Goal: Task Accomplishment & Management: Manage account settings

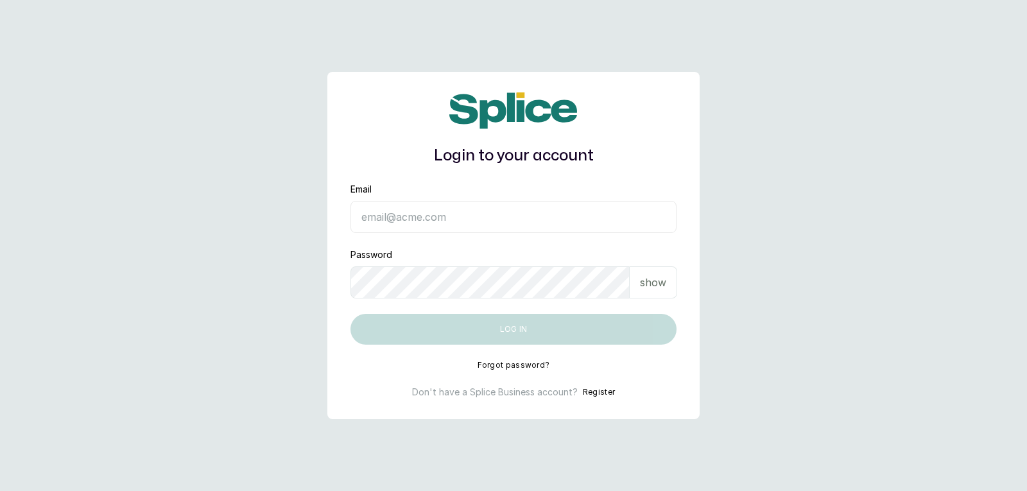
type input "yellowsisihair@gmail.com"
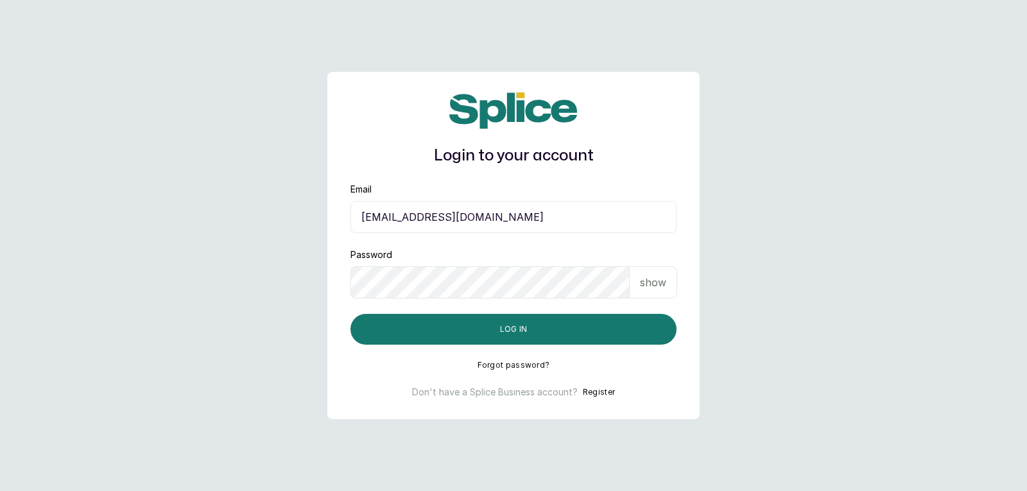
click at [652, 286] on p "show" at bounding box center [653, 282] width 26 height 15
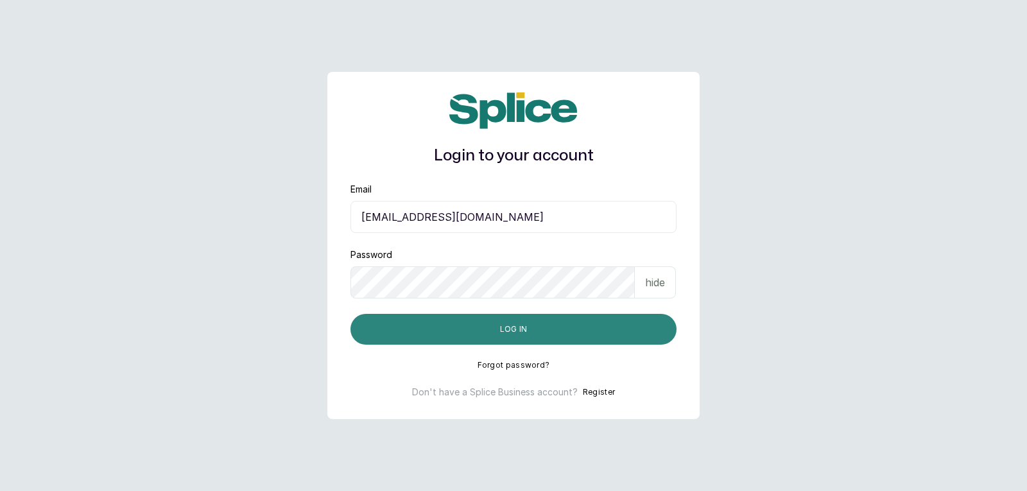
click at [639, 326] on button "Log in" at bounding box center [513, 329] width 326 height 31
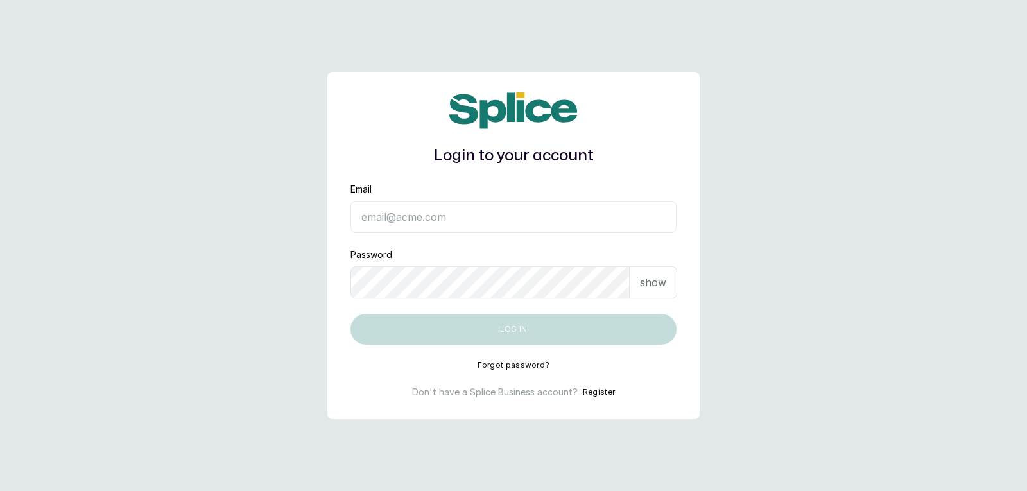
type input "yellowsisihair@gmail.com"
click at [660, 283] on p "show" at bounding box center [653, 282] width 26 height 15
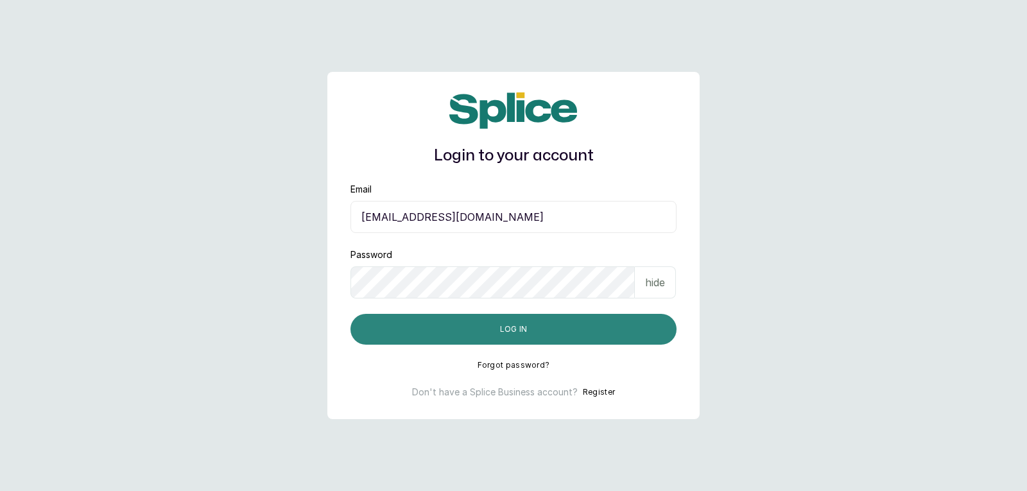
click at [611, 333] on button "Log in" at bounding box center [513, 329] width 326 height 31
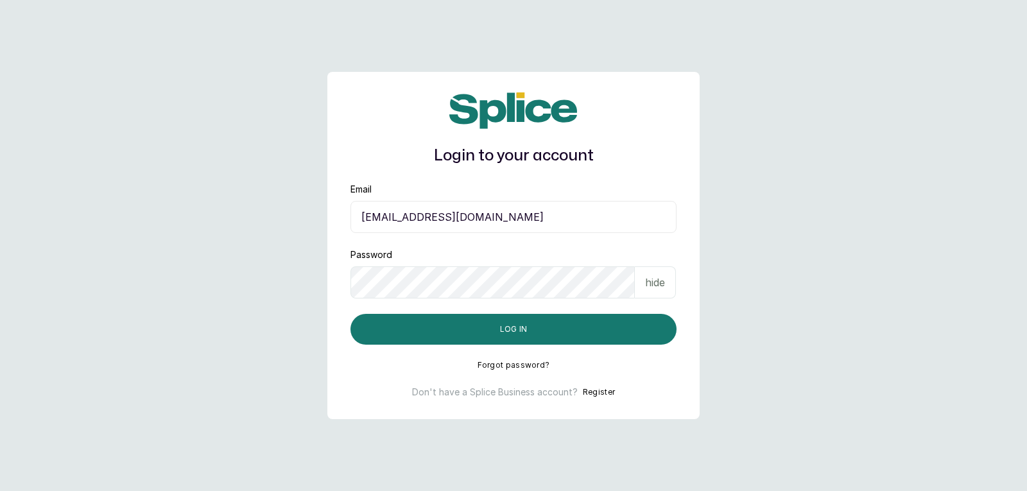
click at [656, 280] on p "hide" at bounding box center [655, 282] width 20 height 15
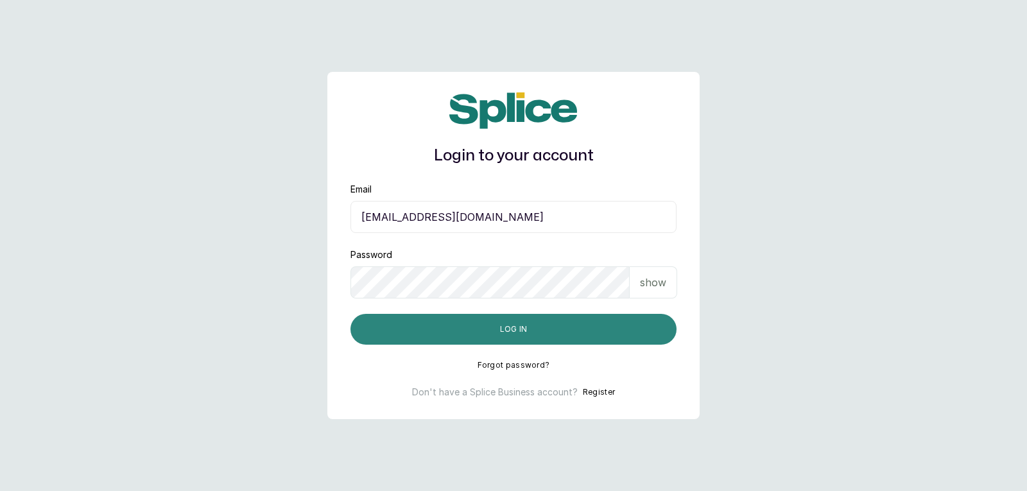
click at [631, 336] on button "Log in" at bounding box center [513, 329] width 326 height 31
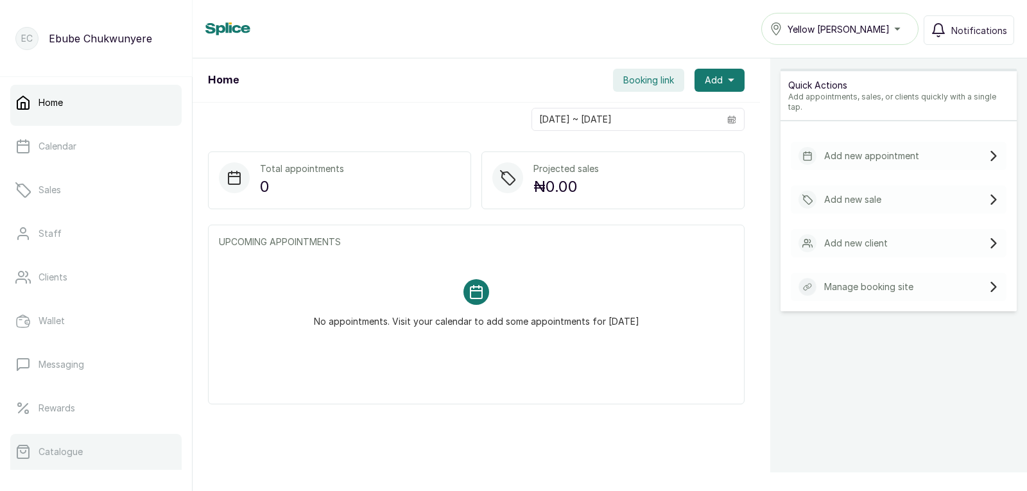
click at [124, 454] on link "Catalogue" at bounding box center [95, 452] width 171 height 36
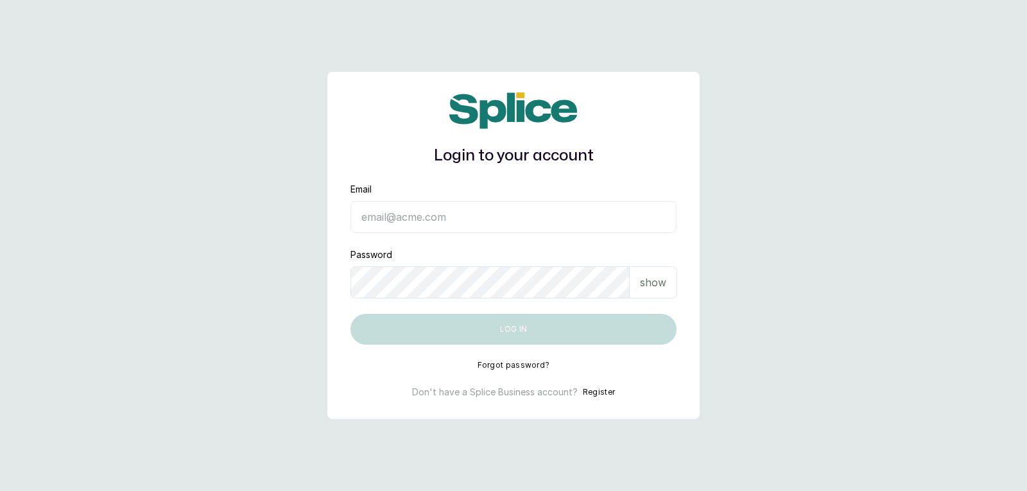
type input "yellowsisihair@gmail.com"
click at [647, 286] on p "show" at bounding box center [653, 282] width 26 height 15
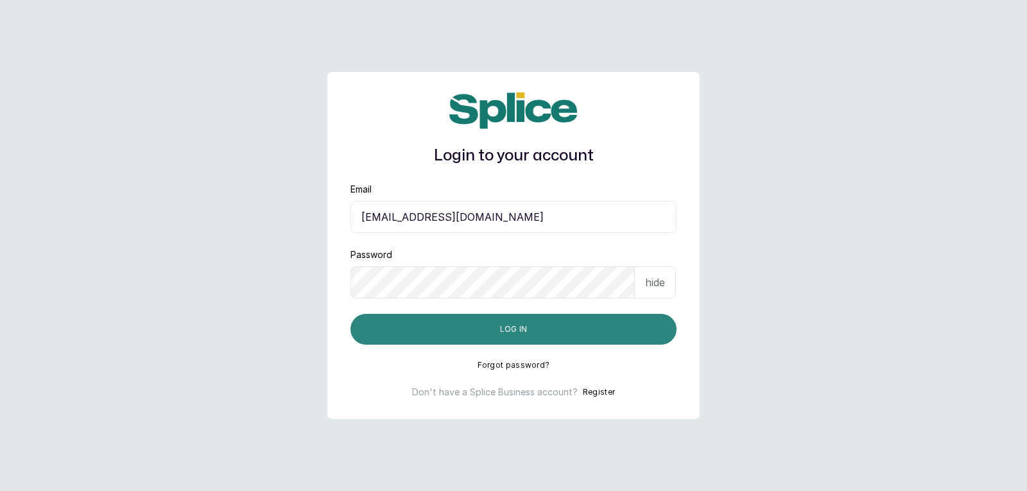
click at [642, 337] on button "Log in" at bounding box center [513, 329] width 326 height 31
